Goal: Task Accomplishment & Management: Complete application form

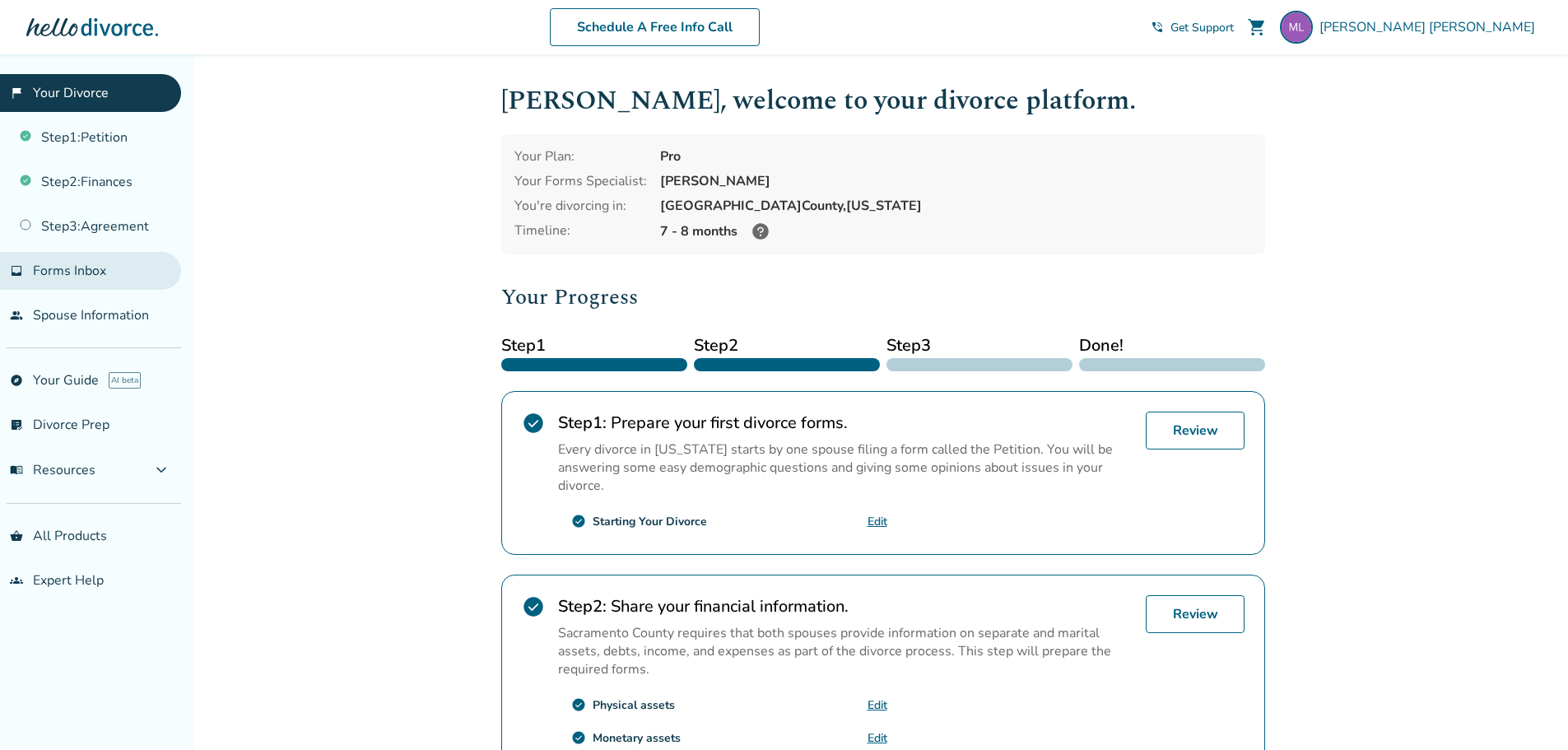
click at [97, 275] on span "Forms Inbox" at bounding box center [70, 271] width 73 height 18
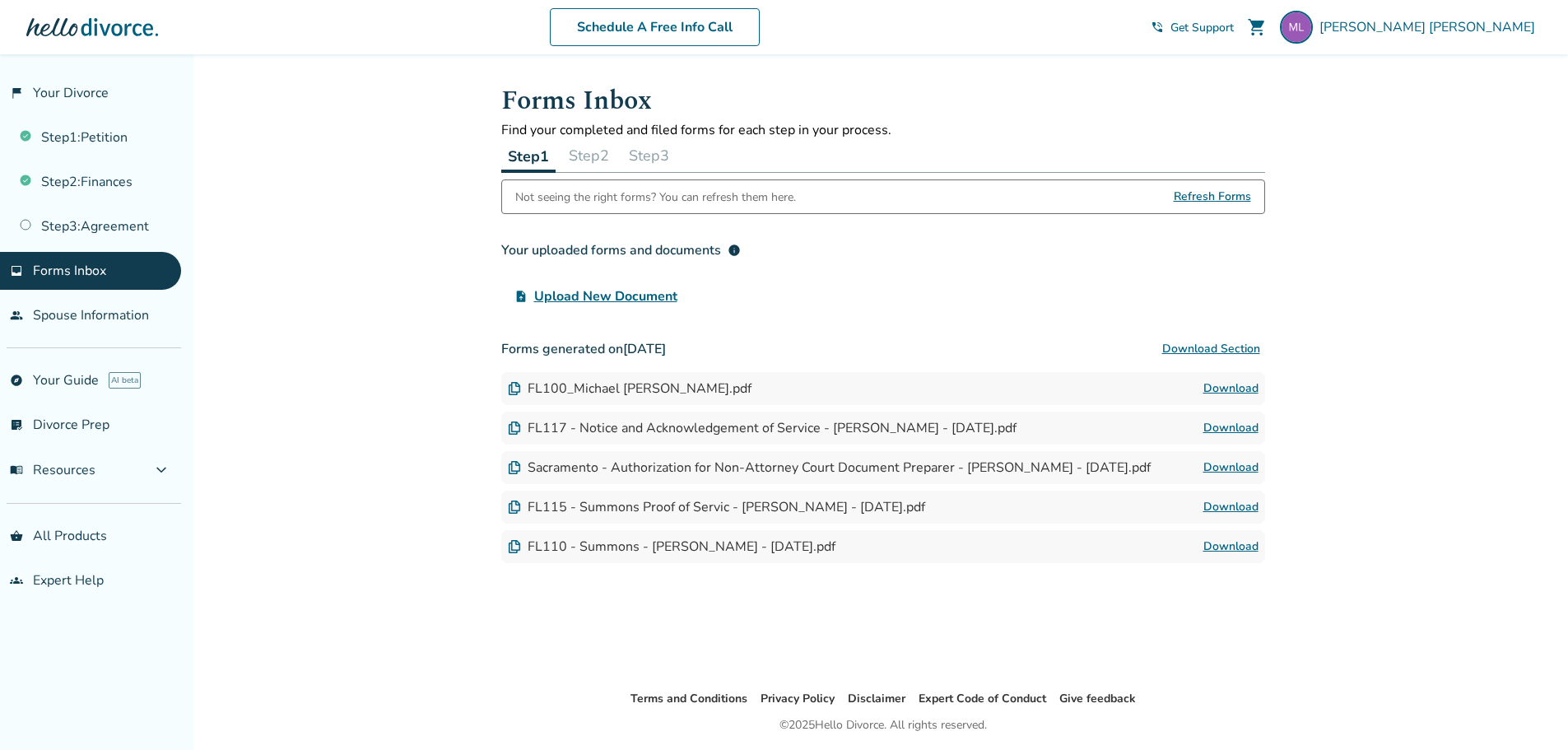
click at [1219, 195] on span "Refresh Forms" at bounding box center [1213, 196] width 77 height 33
click at [126, 319] on link "people Spouse Information" at bounding box center [90, 315] width 181 height 38
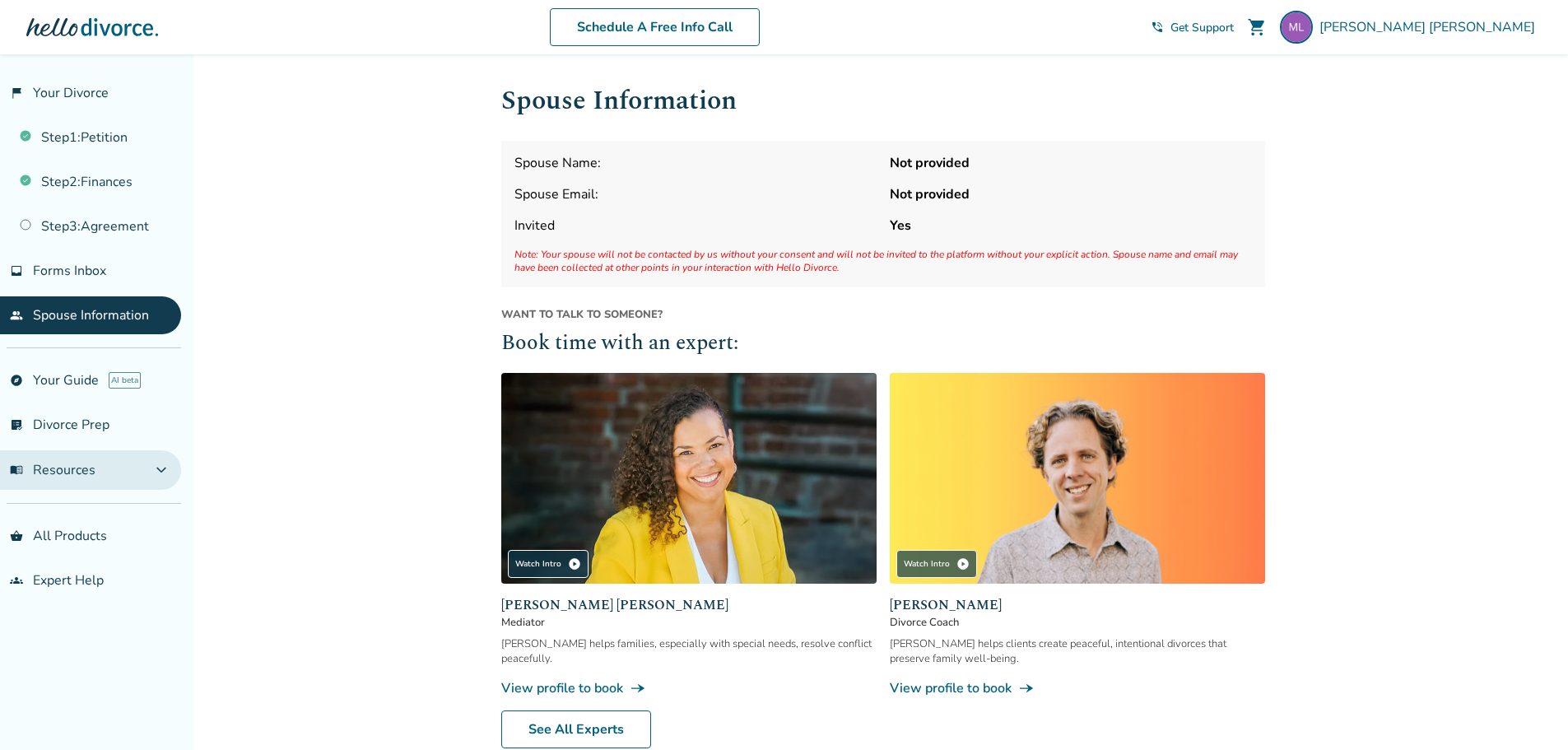
click at [164, 468] on span "expand_more" at bounding box center [161, 470] width 20 height 20
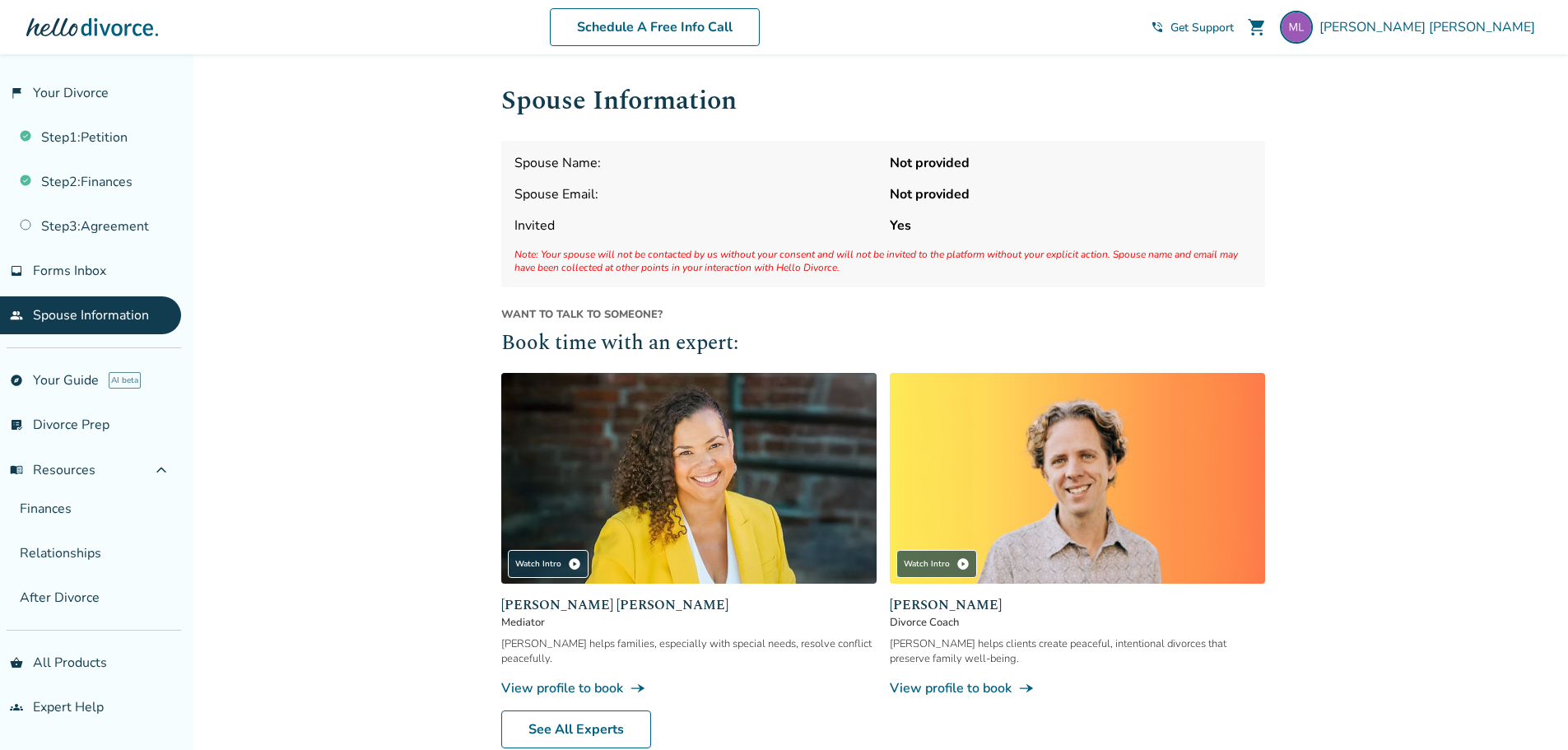
click at [253, 414] on div "Added to cart Spouse Information Spouse Name: Not provided Spouse Email: Not pr…" at bounding box center [784, 472] width 1568 height 836
click at [101, 320] on link "people Spouse Information" at bounding box center [90, 315] width 181 height 38
click at [936, 165] on strong "Not provided" at bounding box center [1071, 163] width 363 height 18
click at [1234, 32] on span "Get Support" at bounding box center [1202, 27] width 63 height 16
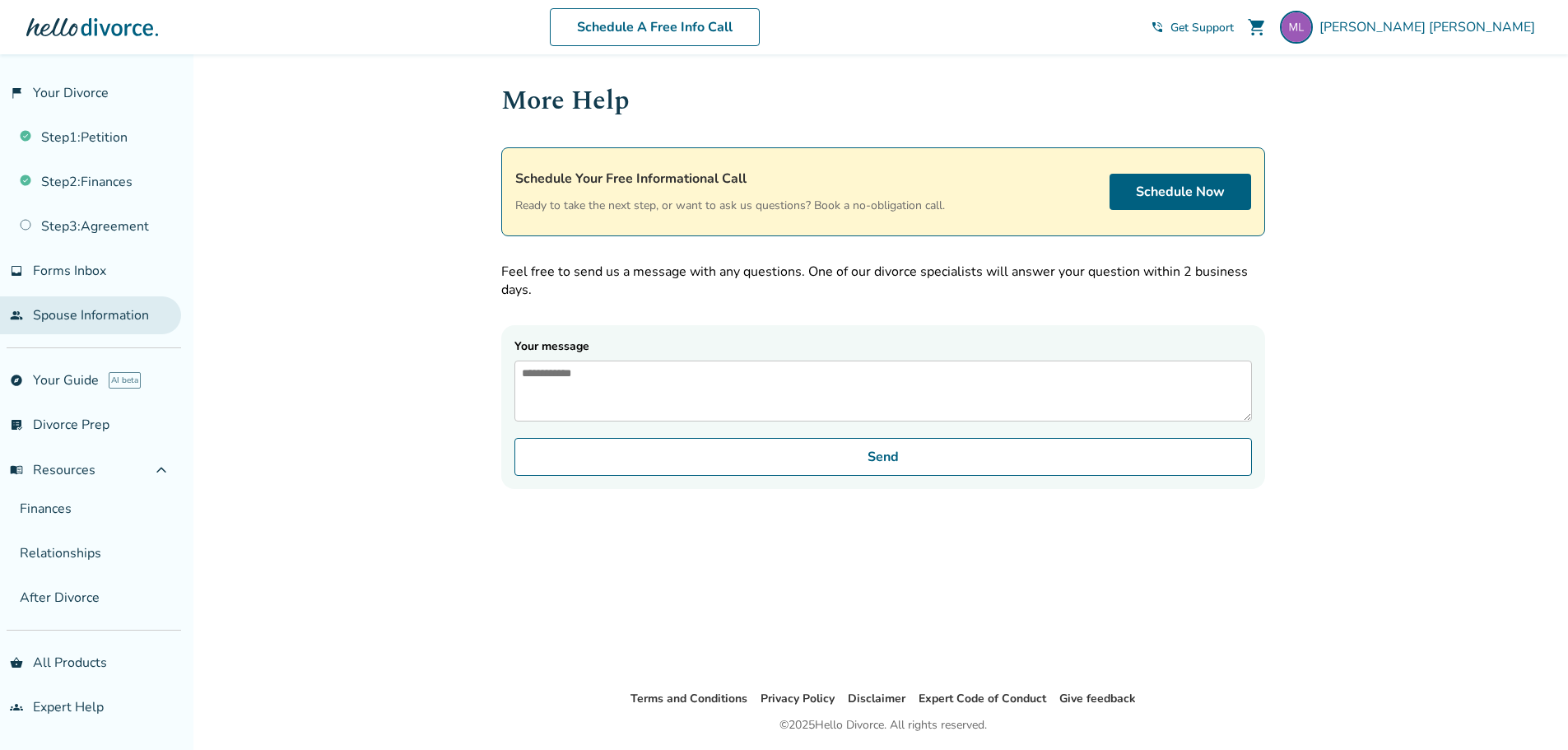
click at [88, 325] on link "people Spouse Information" at bounding box center [90, 315] width 181 height 38
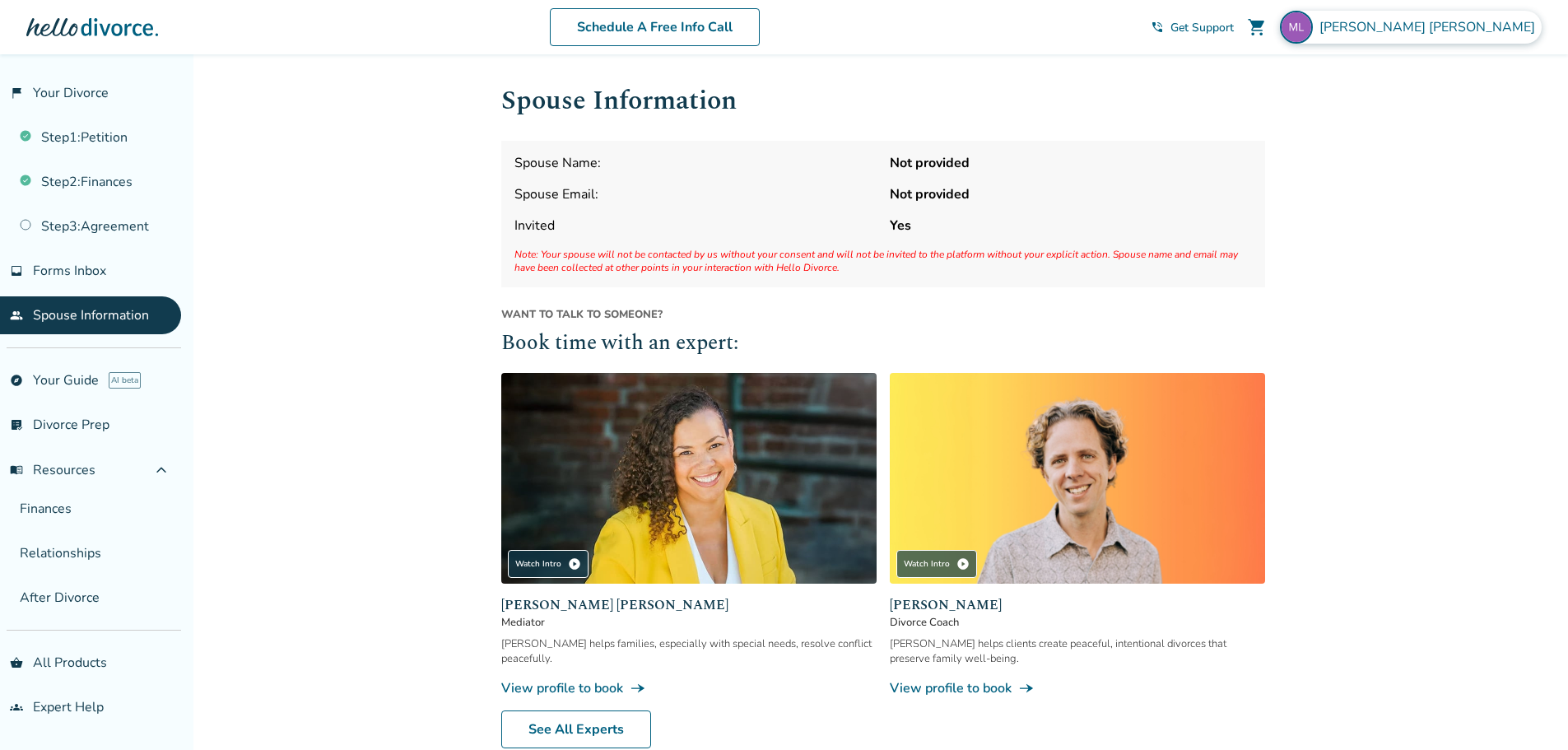
click at [1499, 38] on div "[PERSON_NAME]" at bounding box center [1411, 26] width 262 height 33
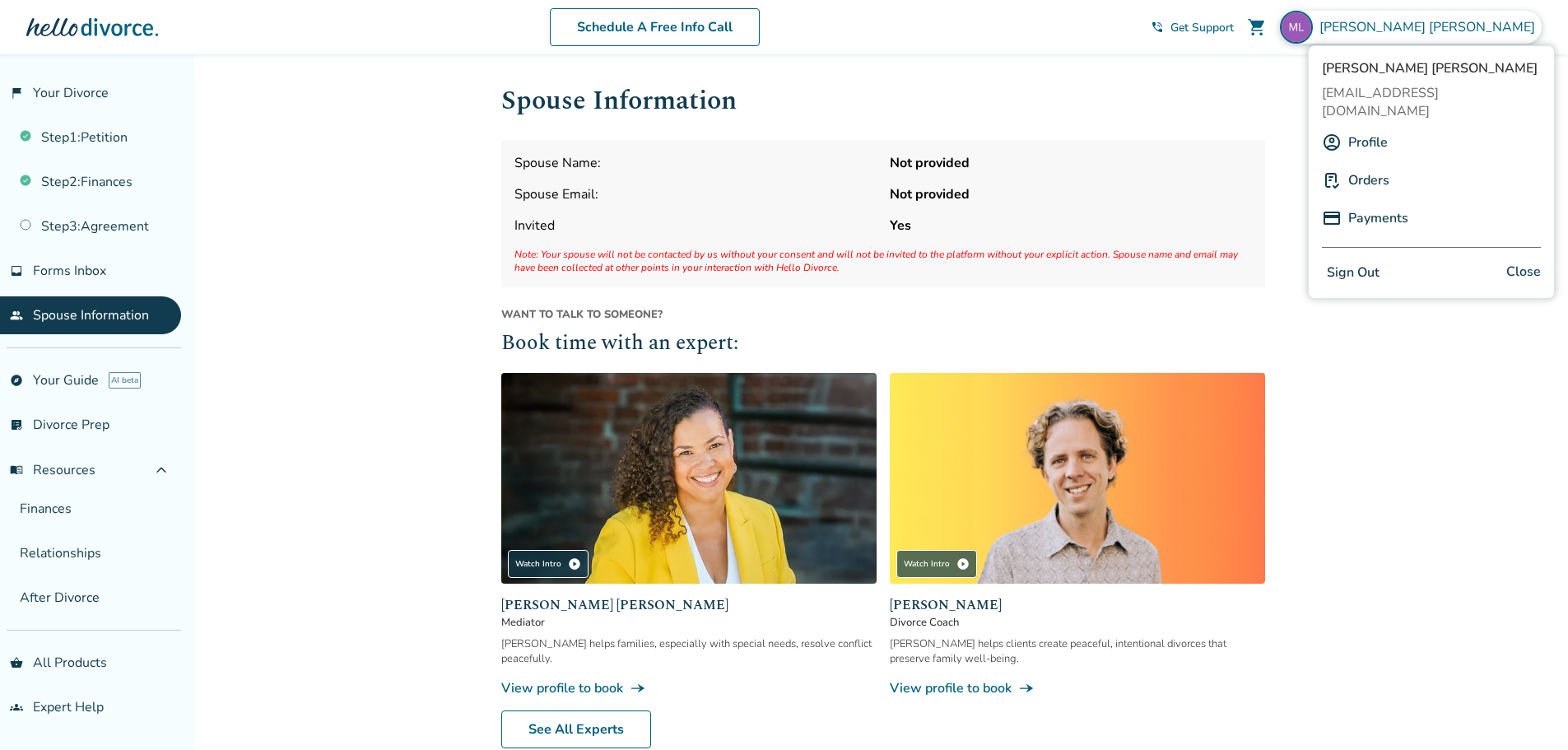
click at [1359, 261] on button "Sign Out" at bounding box center [1353, 273] width 63 height 23
